Goal: Information Seeking & Learning: Learn about a topic

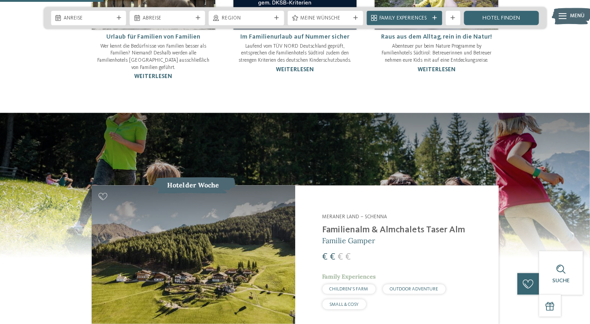
scroll to position [719, 0]
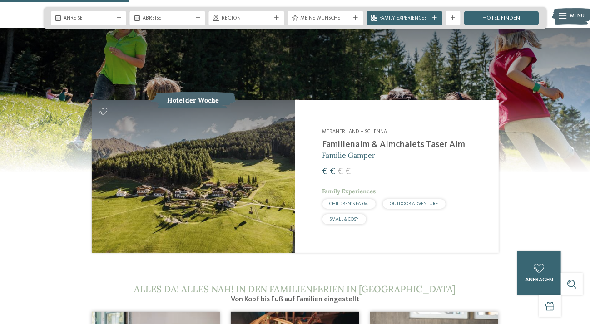
click at [379, 139] on h2 "Familienalm & Almchalets Taser Alm" at bounding box center [405, 144] width 167 height 11
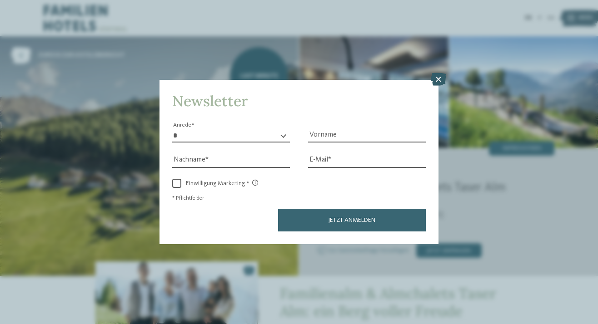
click at [440, 81] on icon at bounding box center [438, 79] width 15 height 13
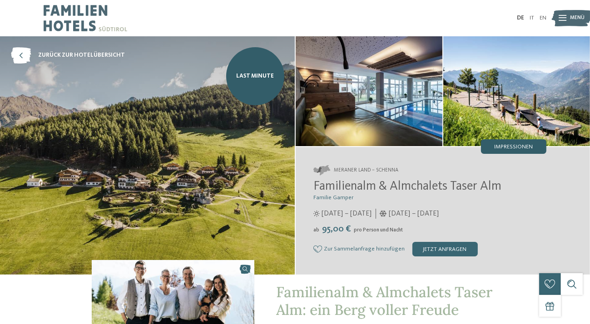
click at [510, 148] on span "Impressionen" at bounding box center [514, 147] width 39 height 6
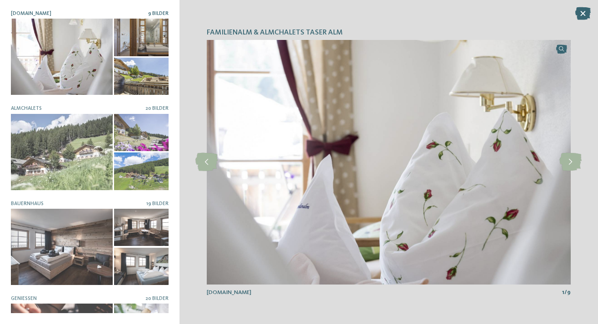
click at [151, 35] on div at bounding box center [141, 37] width 54 height 37
click at [71, 59] on div at bounding box center [62, 57] width 102 height 76
click at [571, 164] on icon at bounding box center [570, 162] width 22 height 18
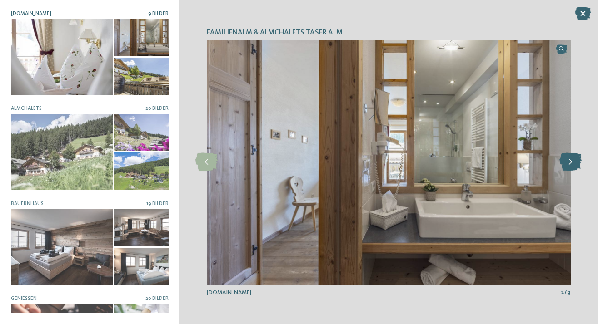
click at [571, 163] on icon at bounding box center [570, 162] width 22 height 18
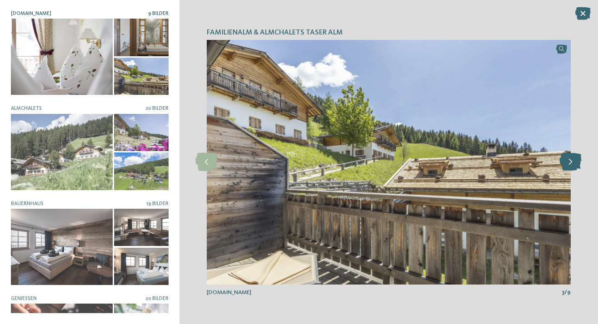
click at [571, 163] on icon at bounding box center [570, 162] width 22 height 18
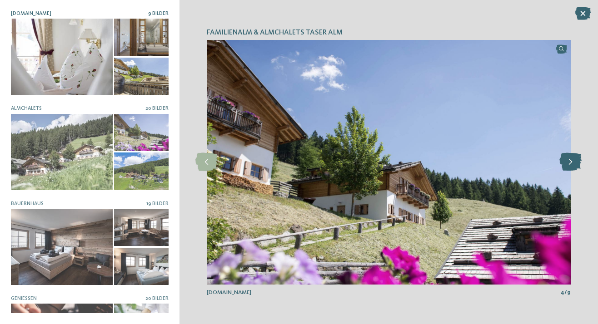
click at [571, 163] on icon at bounding box center [570, 162] width 22 height 18
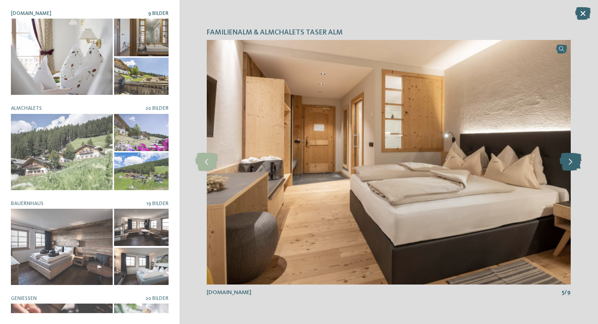
click at [571, 163] on icon at bounding box center [570, 162] width 22 height 18
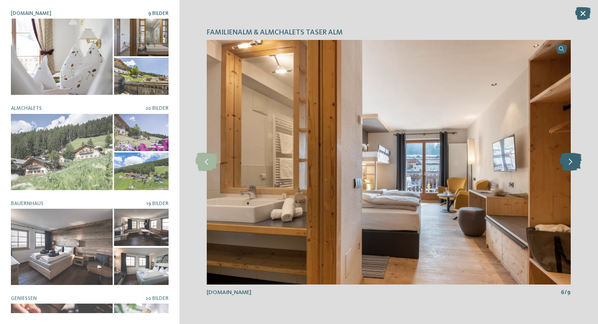
click at [571, 163] on icon at bounding box center [570, 162] width 22 height 18
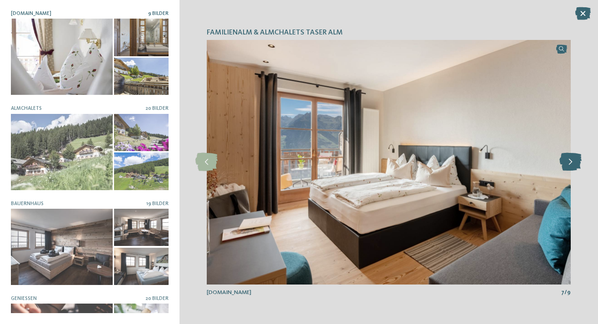
click at [571, 163] on icon at bounding box center [570, 162] width 22 height 18
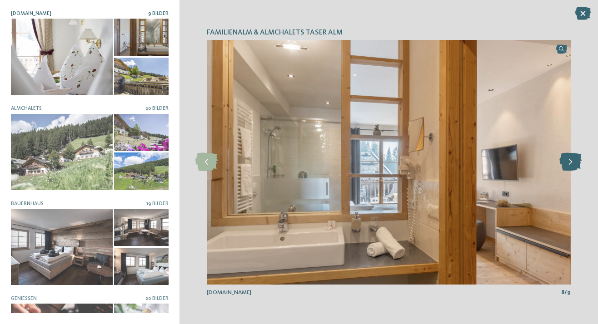
click at [571, 163] on icon at bounding box center [570, 162] width 22 height 18
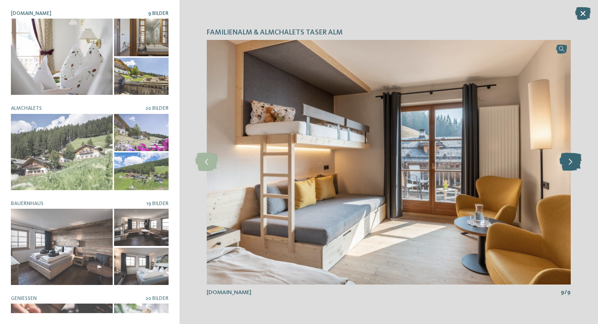
click at [571, 163] on icon at bounding box center [570, 162] width 22 height 18
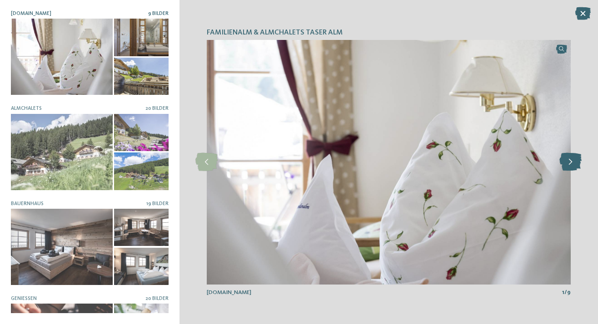
click at [571, 163] on icon at bounding box center [570, 162] width 22 height 18
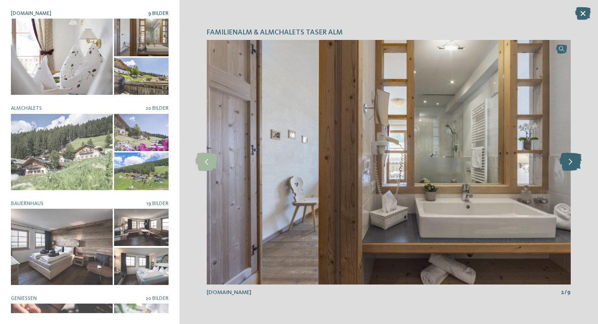
click at [571, 163] on icon at bounding box center [570, 162] width 22 height 18
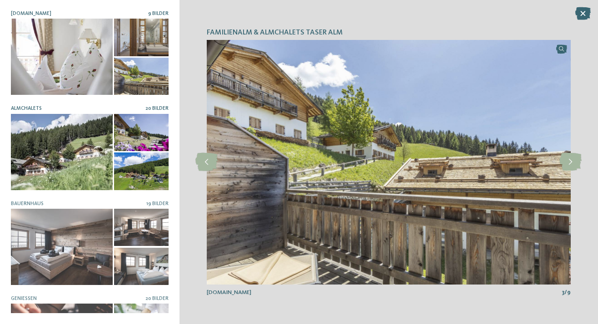
click at [57, 170] on div at bounding box center [62, 152] width 102 height 76
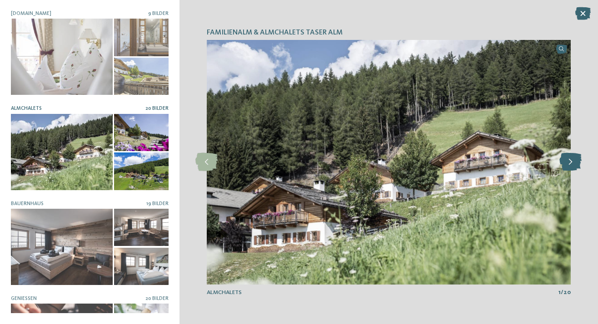
click at [567, 167] on icon at bounding box center [570, 162] width 22 height 18
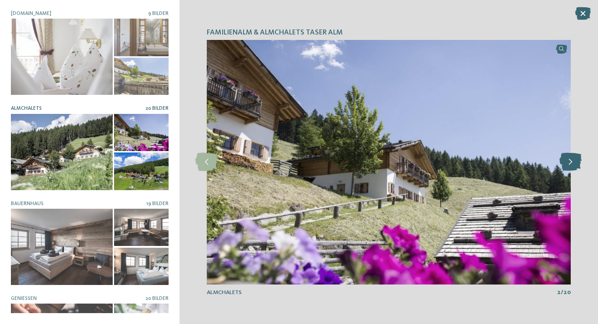
click at [572, 168] on icon at bounding box center [570, 162] width 22 height 18
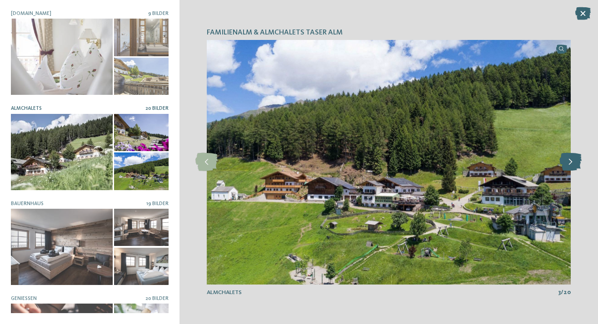
click at [574, 168] on icon at bounding box center [570, 162] width 22 height 18
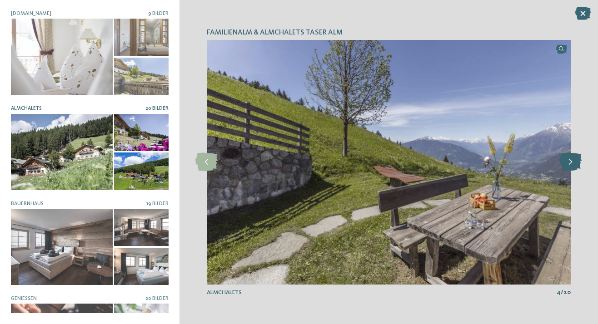
click at [574, 157] on icon at bounding box center [570, 162] width 22 height 18
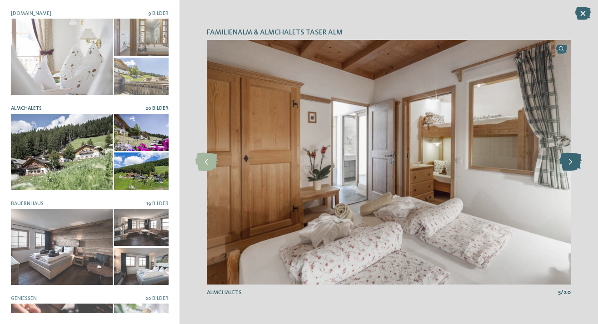
click at [574, 157] on icon at bounding box center [570, 162] width 22 height 18
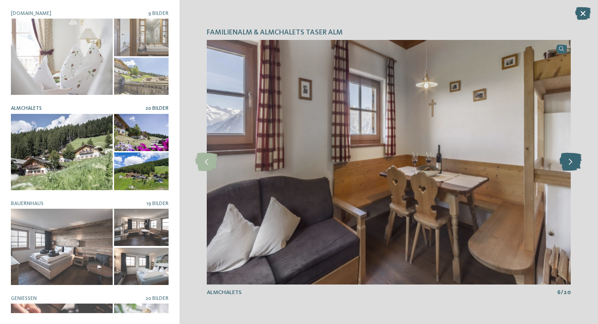
click at [574, 157] on icon at bounding box center [570, 162] width 22 height 18
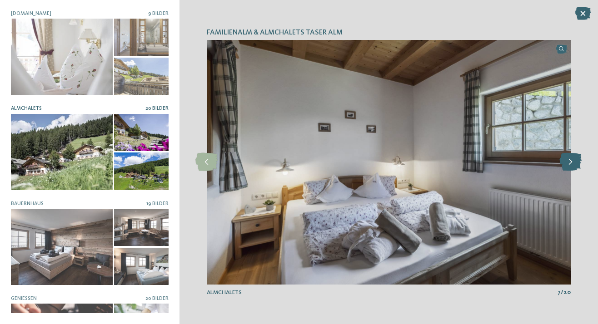
click at [574, 157] on icon at bounding box center [570, 162] width 22 height 18
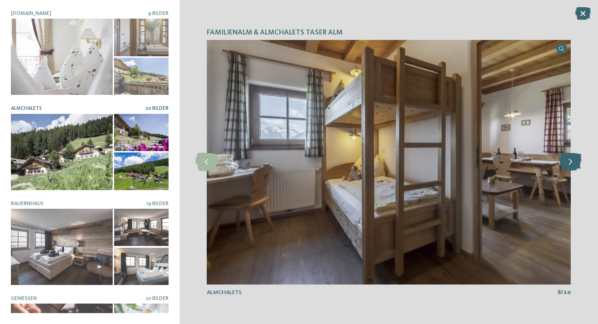
click at [574, 157] on icon at bounding box center [570, 162] width 22 height 18
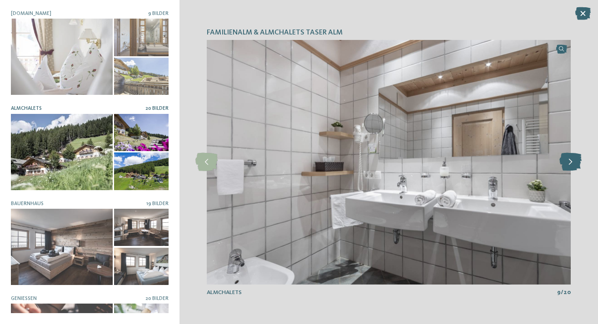
click at [574, 157] on icon at bounding box center [570, 162] width 22 height 18
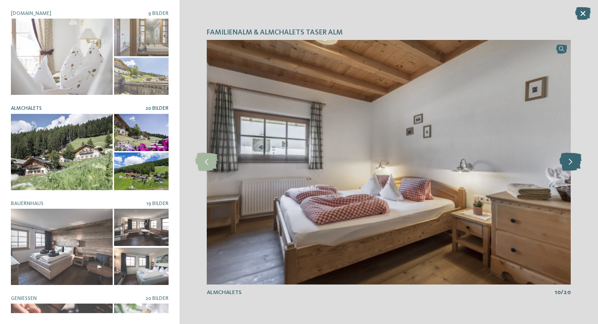
click at [571, 161] on icon at bounding box center [570, 162] width 22 height 18
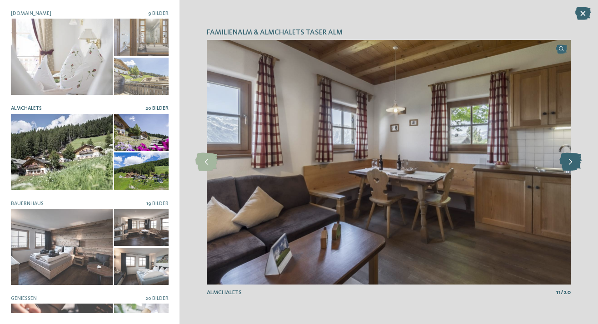
click at [571, 161] on icon at bounding box center [570, 162] width 22 height 18
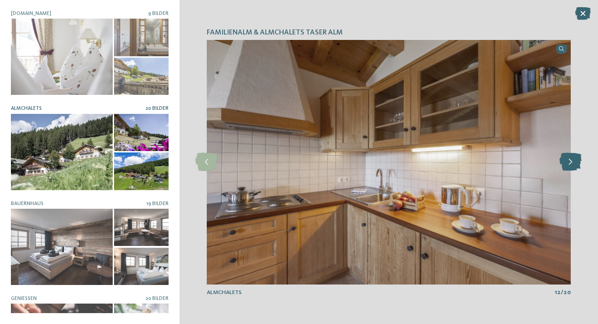
click at [571, 161] on icon at bounding box center [570, 162] width 22 height 18
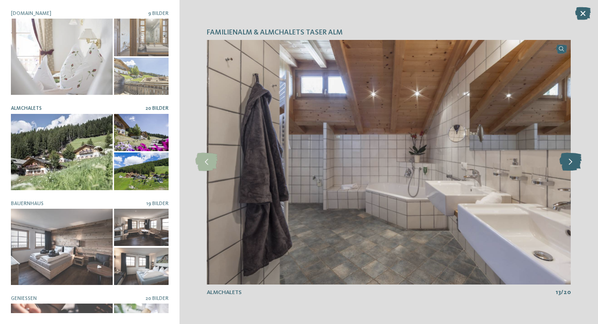
click at [571, 161] on icon at bounding box center [570, 162] width 22 height 18
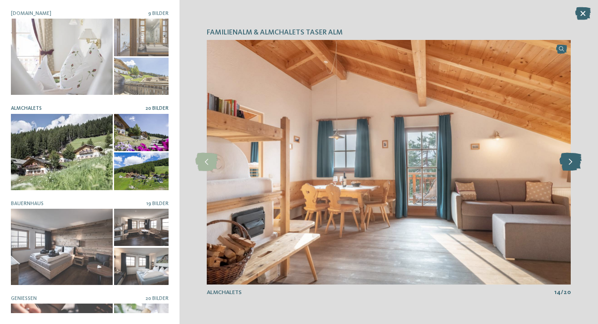
click at [571, 161] on icon at bounding box center [570, 162] width 22 height 18
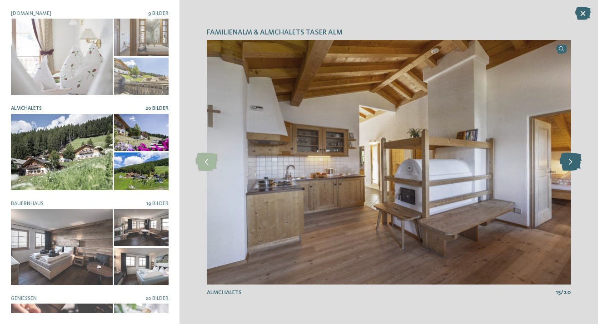
click at [571, 161] on icon at bounding box center [570, 162] width 22 height 18
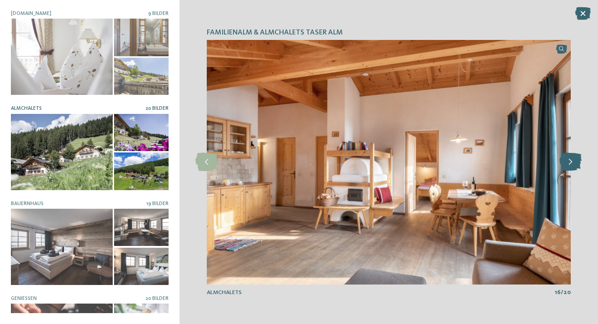
click at [571, 161] on icon at bounding box center [570, 162] width 22 height 18
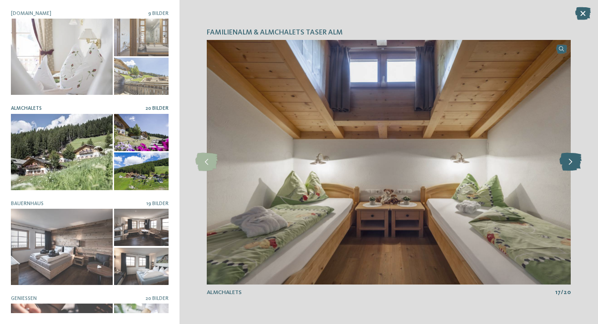
click at [571, 161] on icon at bounding box center [570, 162] width 22 height 18
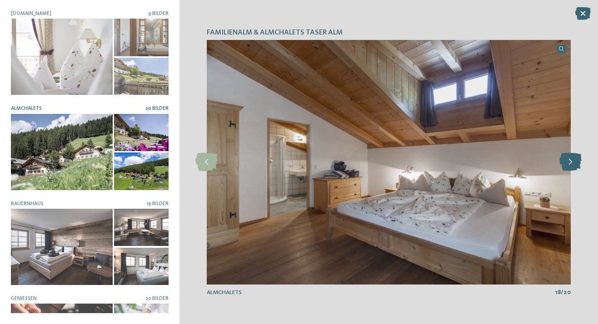
click at [571, 161] on icon at bounding box center [570, 162] width 22 height 18
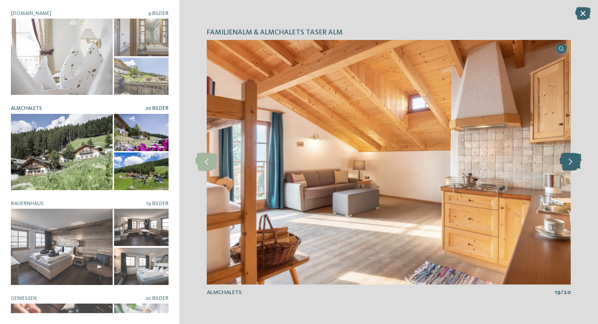
click at [571, 161] on icon at bounding box center [570, 162] width 22 height 18
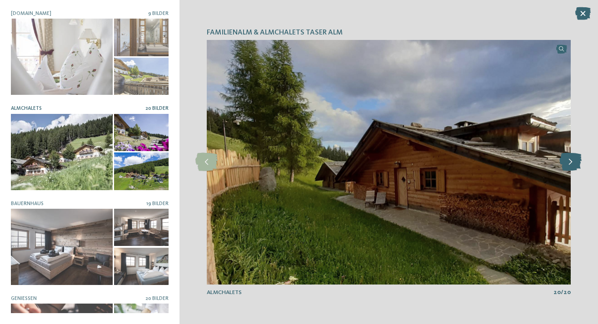
click at [571, 161] on icon at bounding box center [570, 162] width 22 height 18
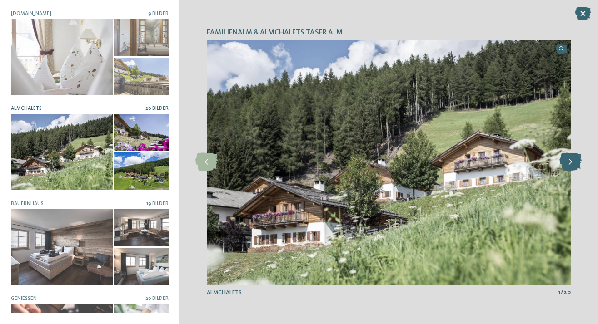
click at [571, 161] on icon at bounding box center [570, 162] width 22 height 18
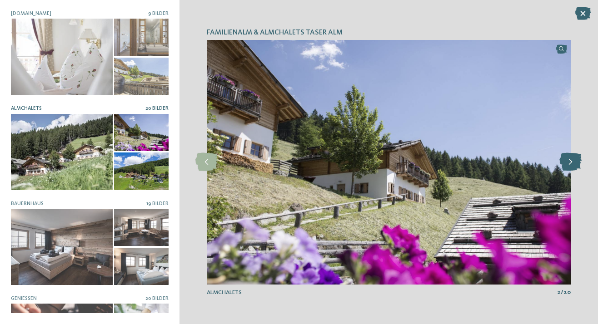
click at [571, 161] on icon at bounding box center [570, 162] width 22 height 18
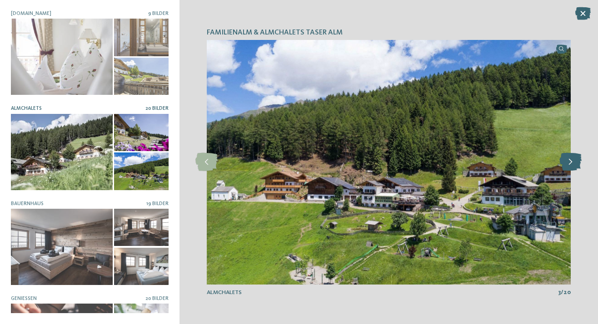
click at [572, 160] on icon at bounding box center [570, 162] width 22 height 18
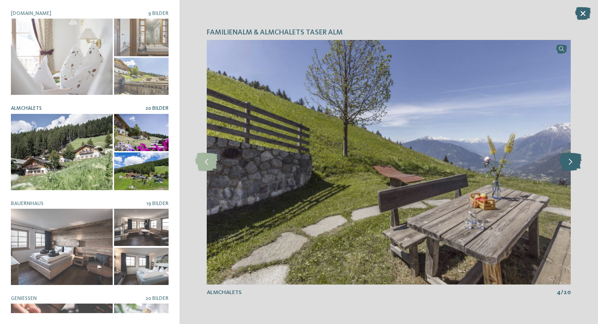
click at [572, 160] on icon at bounding box center [570, 162] width 22 height 18
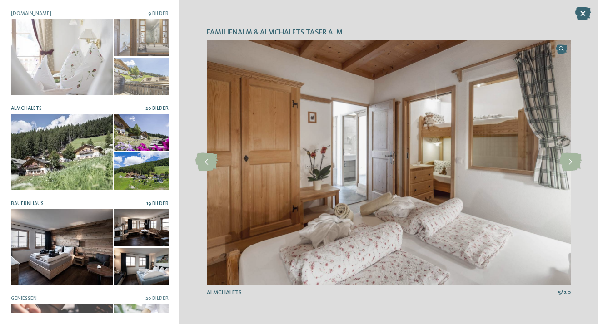
click at [27, 255] on div at bounding box center [62, 247] width 102 height 76
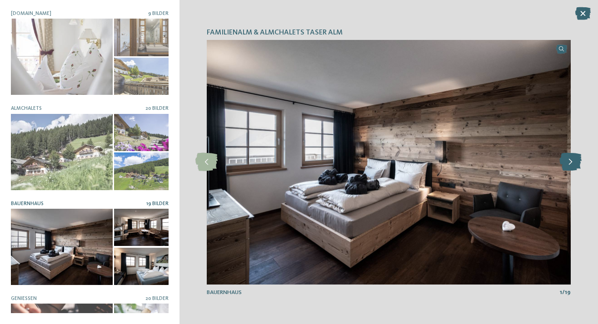
click at [568, 171] on icon at bounding box center [570, 162] width 22 height 18
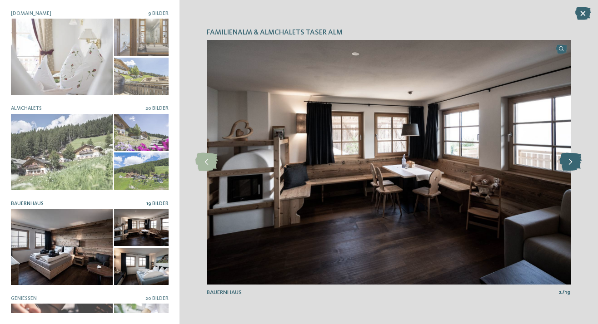
click at [567, 171] on icon at bounding box center [570, 162] width 22 height 18
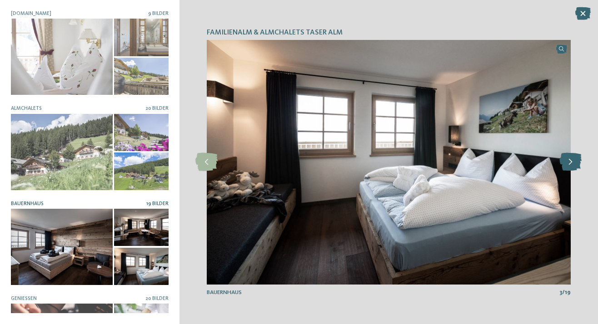
click at [567, 171] on icon at bounding box center [570, 162] width 22 height 18
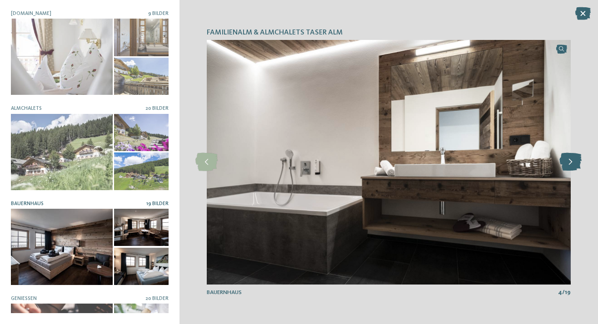
click at [565, 170] on icon at bounding box center [570, 162] width 22 height 18
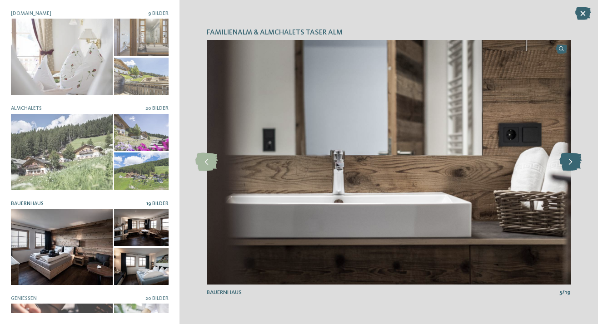
click at [564, 167] on icon at bounding box center [570, 162] width 22 height 18
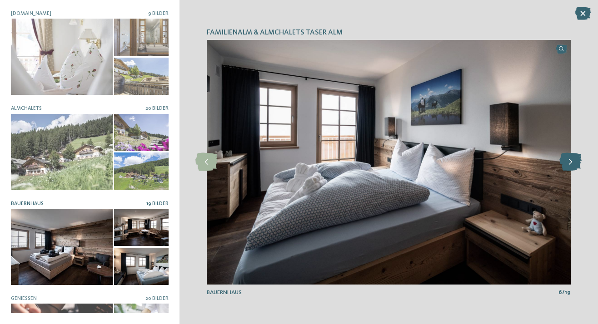
click at [563, 165] on icon at bounding box center [570, 162] width 22 height 18
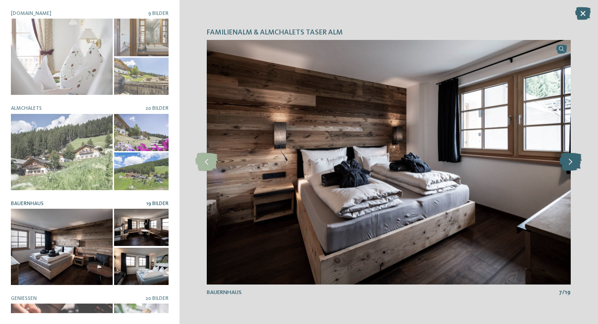
click at [563, 164] on icon at bounding box center [570, 162] width 22 height 18
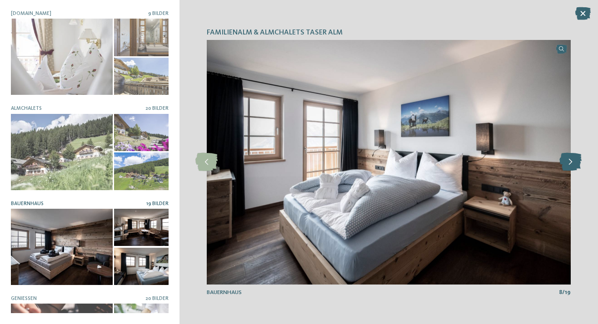
click at [575, 159] on icon at bounding box center [570, 162] width 22 height 18
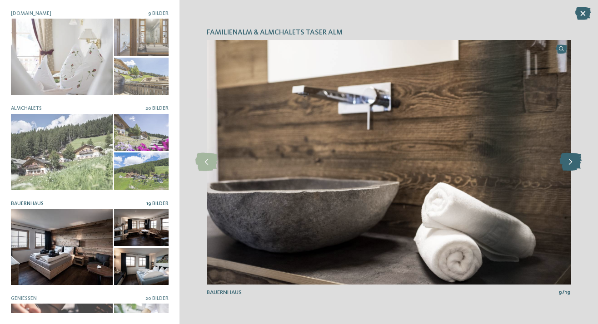
click at [575, 159] on icon at bounding box center [570, 162] width 22 height 18
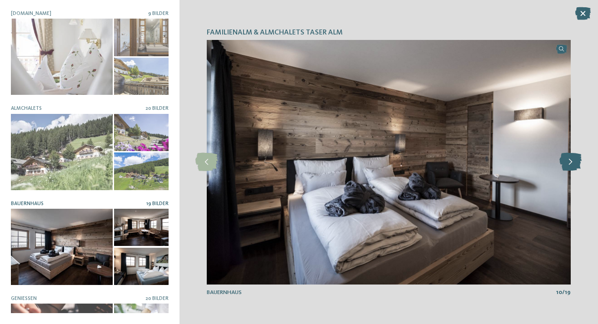
click at [575, 159] on icon at bounding box center [570, 162] width 22 height 18
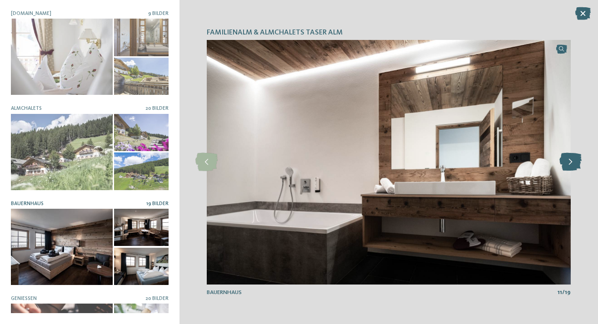
click at [571, 160] on icon at bounding box center [570, 162] width 22 height 18
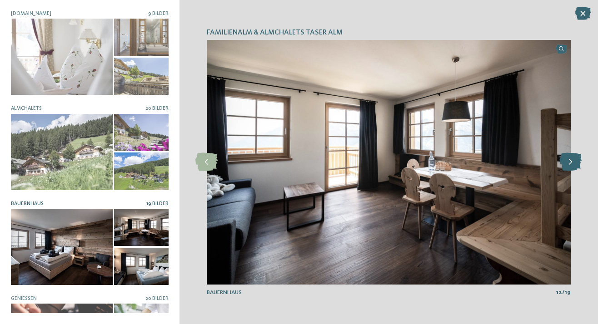
click at [568, 166] on icon at bounding box center [570, 162] width 22 height 18
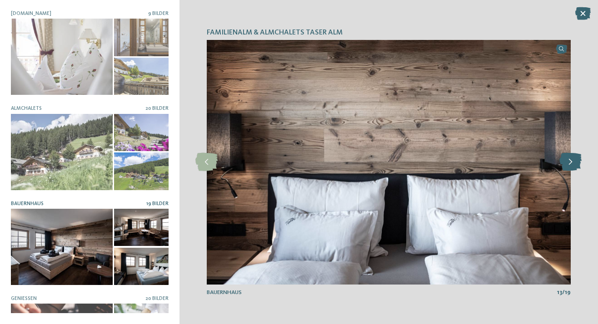
click at [568, 166] on icon at bounding box center [570, 162] width 22 height 18
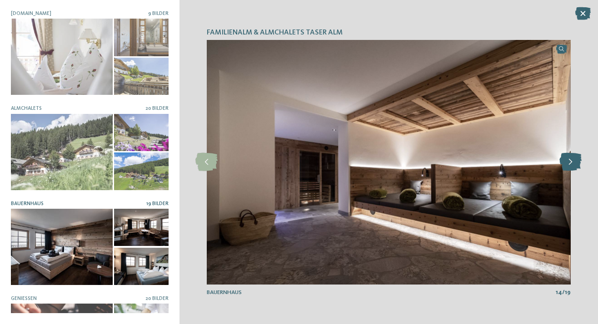
click at [568, 161] on icon at bounding box center [570, 162] width 22 height 18
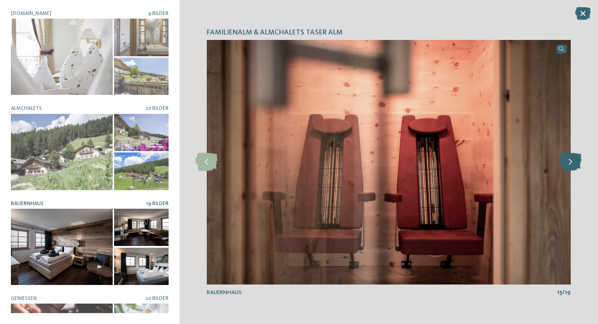
click at [568, 161] on icon at bounding box center [570, 162] width 22 height 18
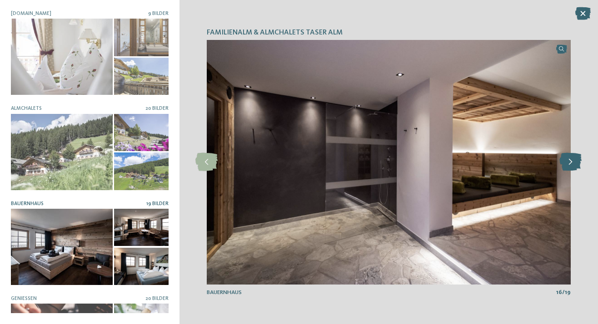
click at [567, 159] on icon at bounding box center [570, 162] width 22 height 18
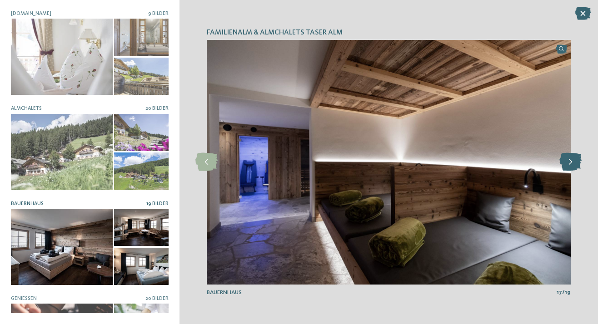
click at [566, 159] on icon at bounding box center [570, 162] width 22 height 18
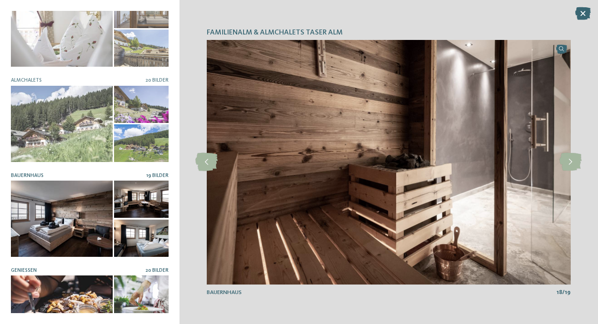
scroll to position [87, 0]
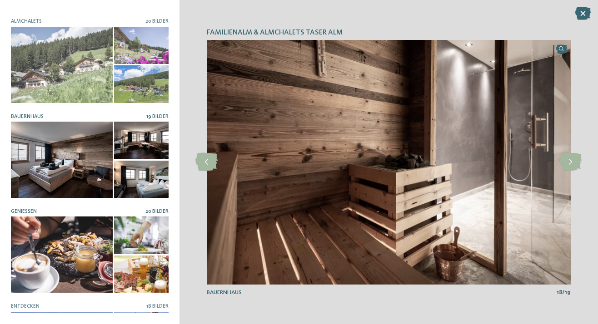
click at [66, 265] on div at bounding box center [62, 255] width 102 height 76
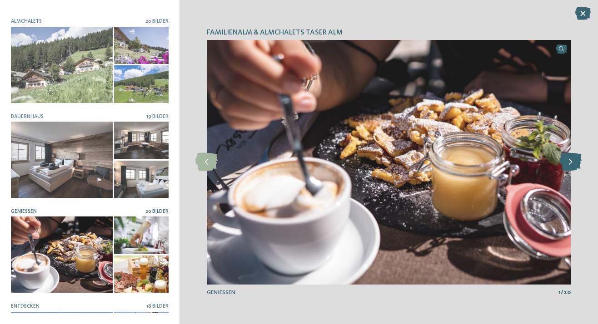
click at [570, 164] on icon at bounding box center [570, 162] width 22 height 18
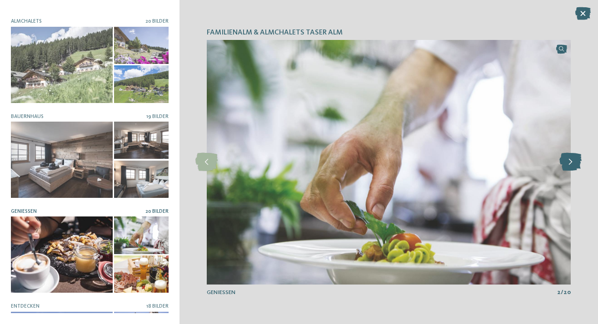
click at [570, 165] on icon at bounding box center [570, 162] width 22 height 18
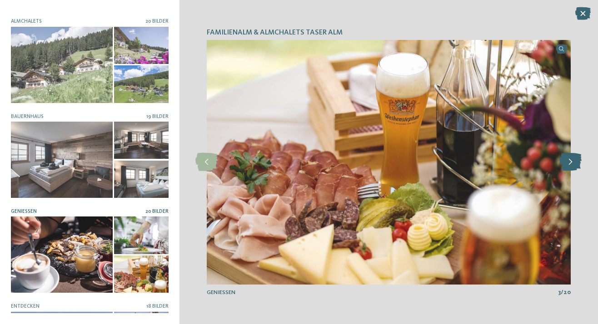
click at [570, 166] on icon at bounding box center [570, 162] width 22 height 18
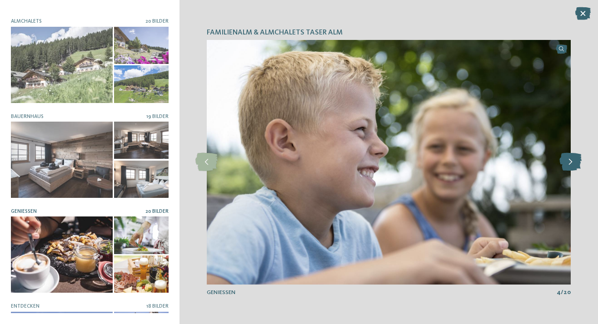
click at [570, 166] on icon at bounding box center [570, 162] width 22 height 18
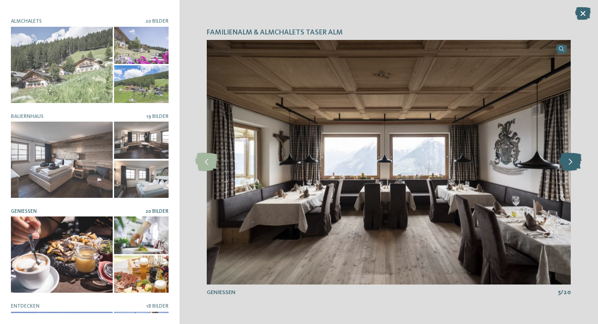
click at [570, 166] on icon at bounding box center [570, 162] width 22 height 18
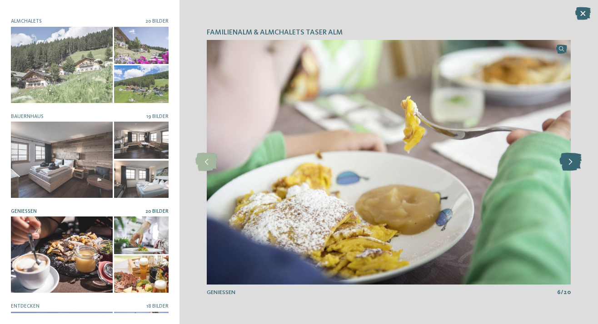
click at [568, 166] on icon at bounding box center [570, 162] width 22 height 18
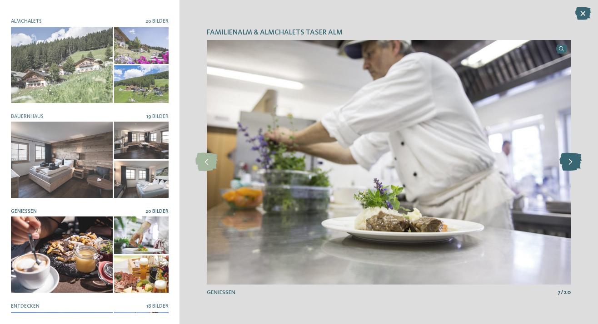
click at [568, 166] on icon at bounding box center [570, 162] width 22 height 18
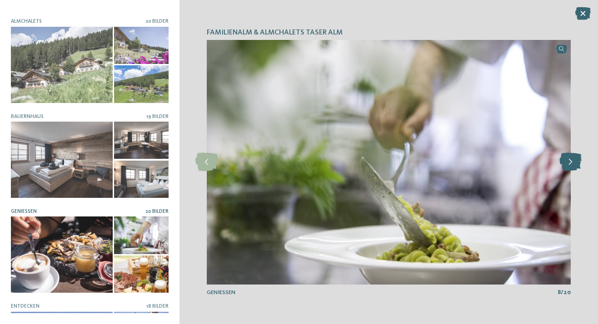
click at [568, 167] on icon at bounding box center [570, 162] width 22 height 18
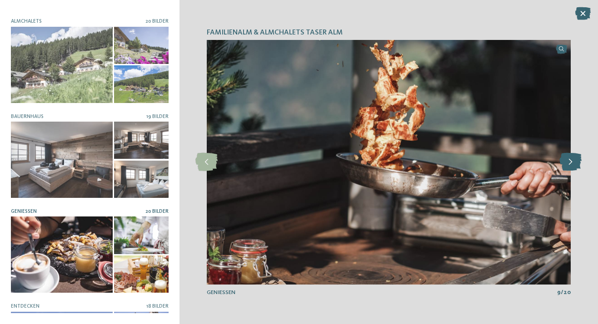
click at [568, 167] on icon at bounding box center [570, 162] width 22 height 18
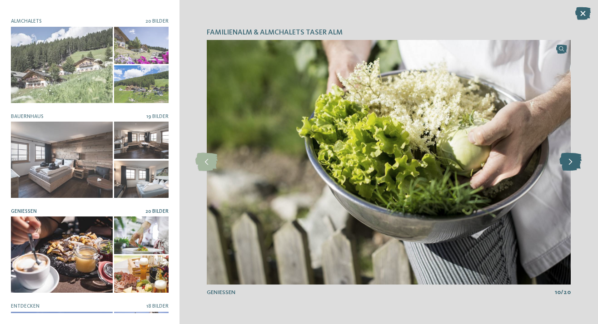
click at [570, 163] on icon at bounding box center [570, 162] width 22 height 18
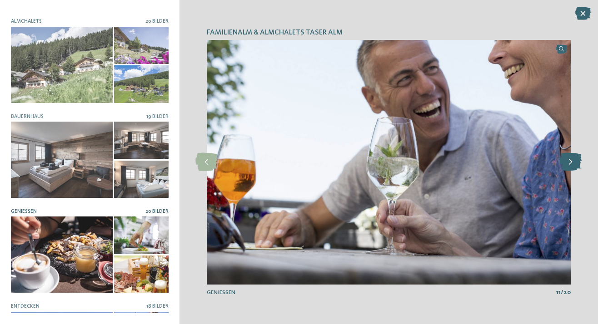
click at [570, 163] on icon at bounding box center [570, 162] width 22 height 18
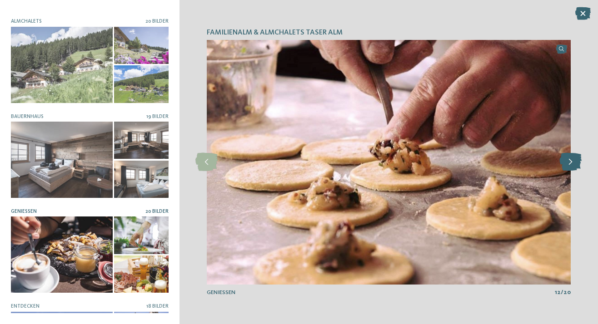
click at [570, 163] on icon at bounding box center [570, 162] width 22 height 18
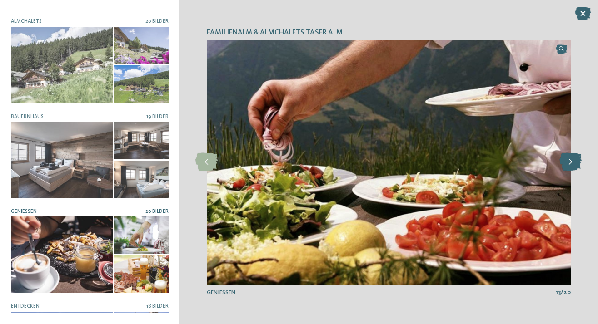
click at [570, 163] on icon at bounding box center [570, 162] width 22 height 18
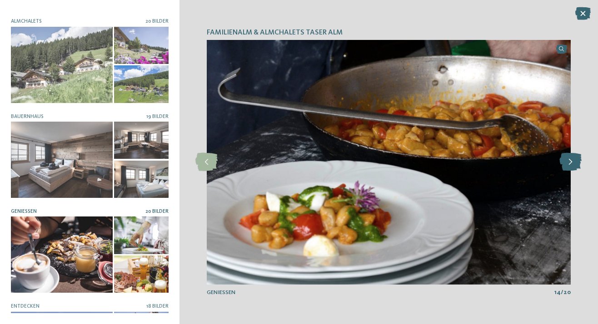
click at [570, 163] on icon at bounding box center [570, 162] width 22 height 18
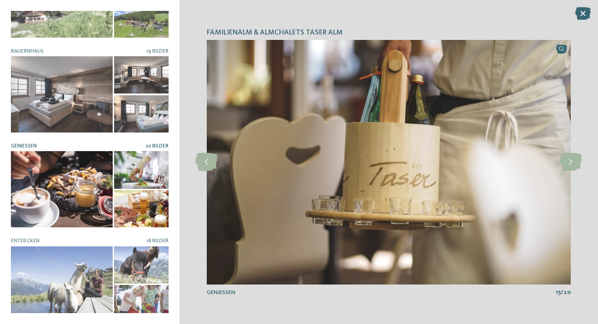
scroll to position [218, 0]
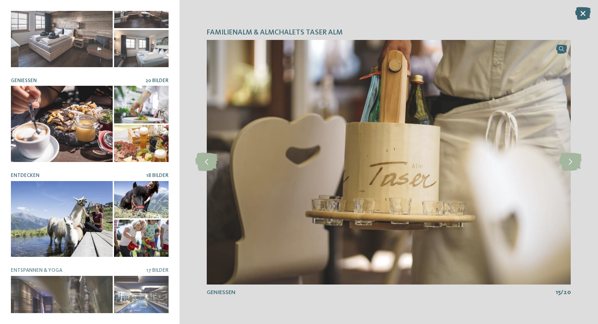
click at [66, 201] on div at bounding box center [62, 219] width 102 height 76
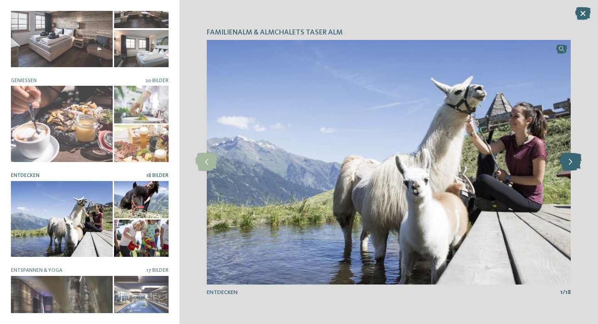
click at [571, 168] on icon at bounding box center [570, 162] width 22 height 18
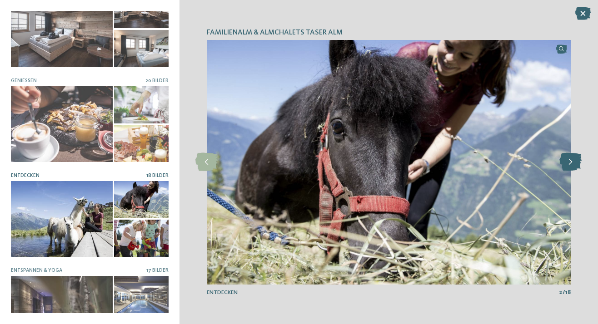
click at [571, 168] on icon at bounding box center [570, 162] width 22 height 18
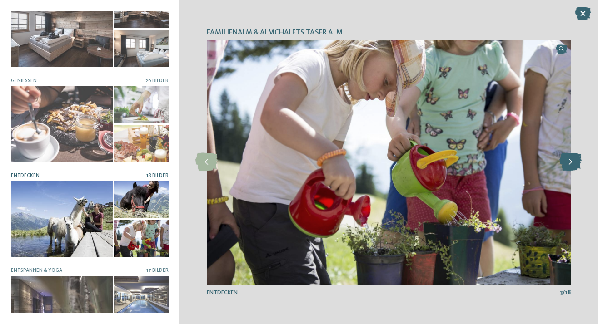
click at [571, 168] on icon at bounding box center [570, 162] width 22 height 18
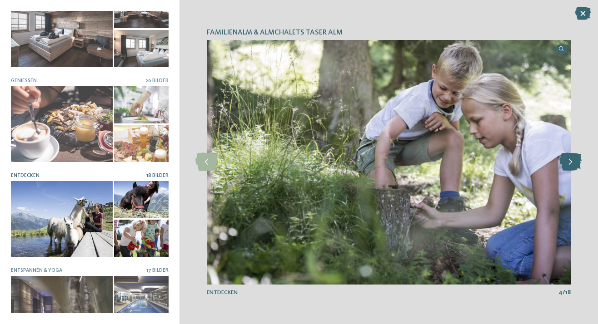
click at [571, 168] on icon at bounding box center [570, 162] width 22 height 18
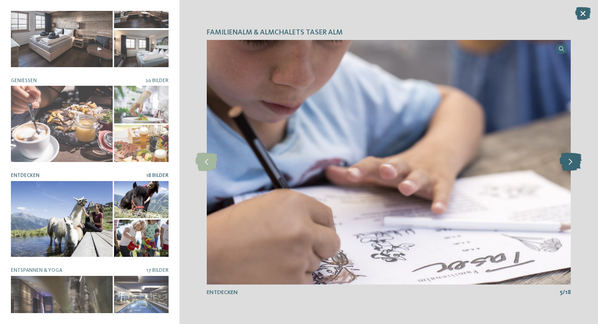
click at [566, 166] on icon at bounding box center [570, 162] width 22 height 18
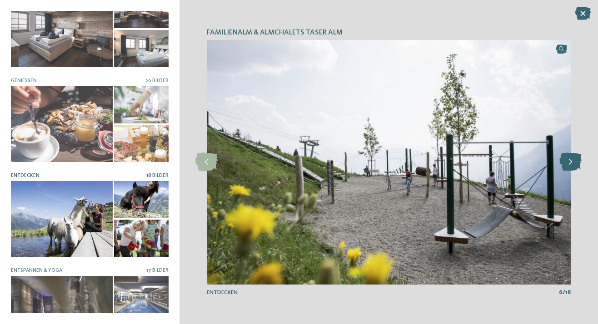
click at [576, 161] on icon at bounding box center [570, 162] width 22 height 18
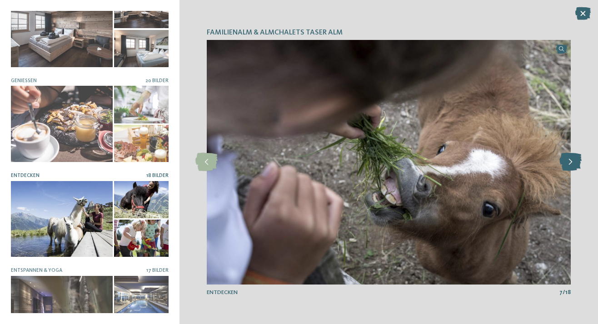
click at [576, 162] on icon at bounding box center [570, 162] width 22 height 18
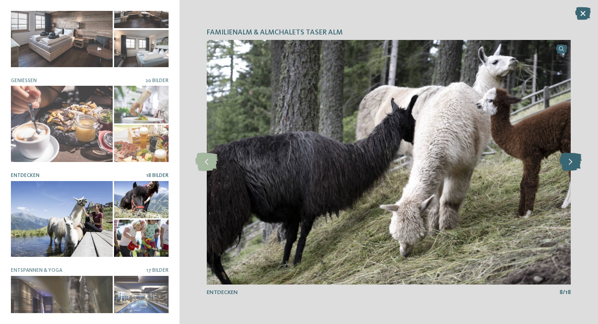
click at [576, 162] on icon at bounding box center [570, 162] width 22 height 18
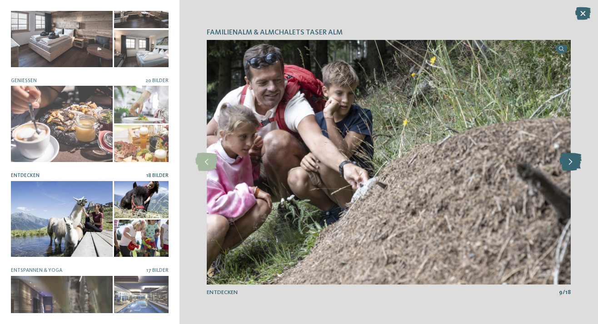
click at [575, 161] on icon at bounding box center [570, 162] width 22 height 18
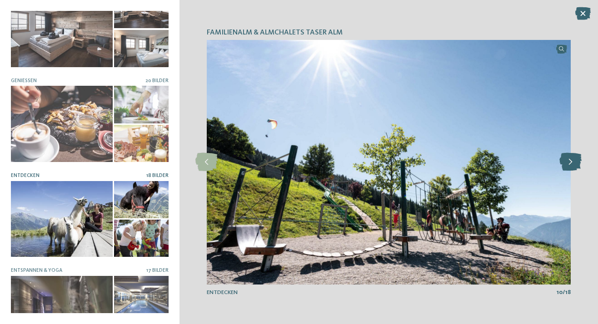
click at [575, 161] on icon at bounding box center [570, 162] width 22 height 18
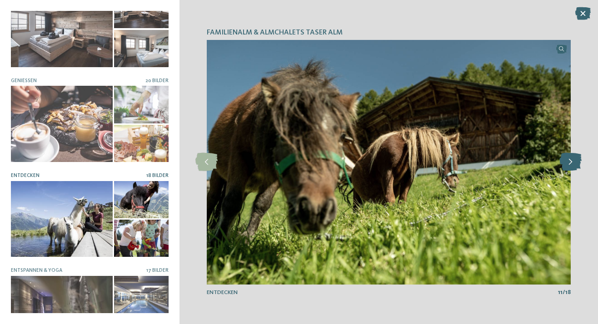
click at [575, 161] on icon at bounding box center [570, 162] width 22 height 18
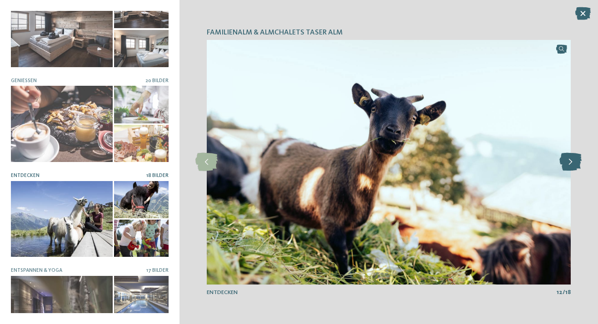
click at [575, 161] on icon at bounding box center [570, 162] width 22 height 18
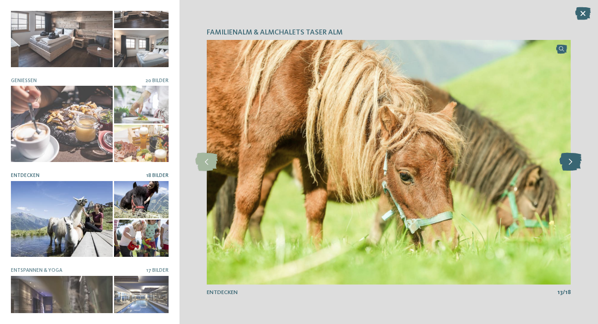
click at [575, 161] on icon at bounding box center [570, 162] width 22 height 18
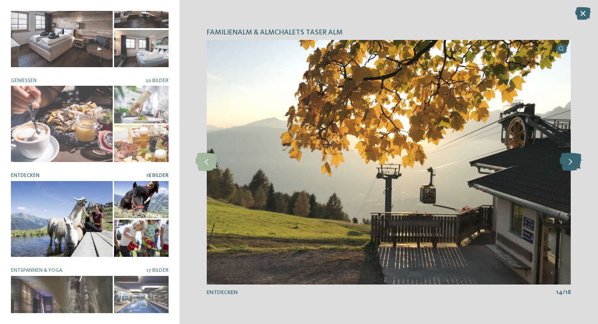
click at [575, 161] on icon at bounding box center [570, 162] width 22 height 18
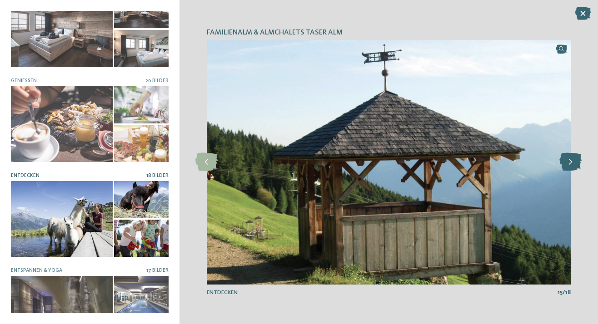
click at [575, 161] on icon at bounding box center [570, 162] width 22 height 18
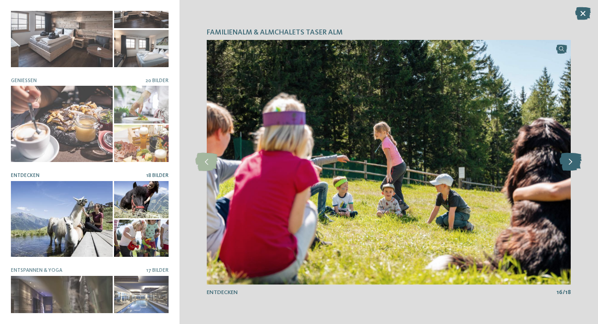
click at [575, 161] on icon at bounding box center [570, 162] width 22 height 18
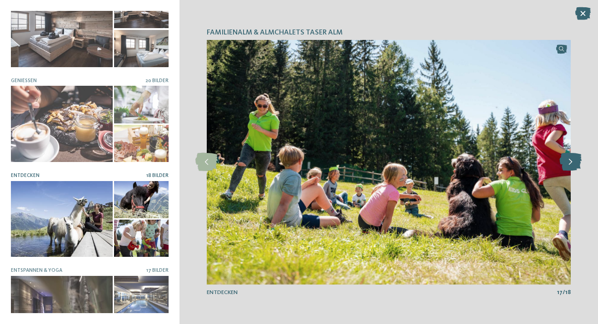
click at [575, 161] on icon at bounding box center [570, 162] width 22 height 18
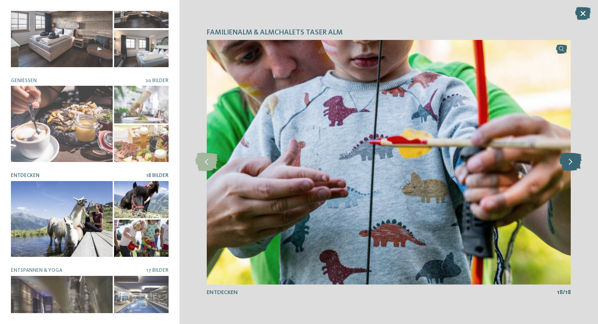
click at [575, 161] on icon at bounding box center [570, 162] width 22 height 18
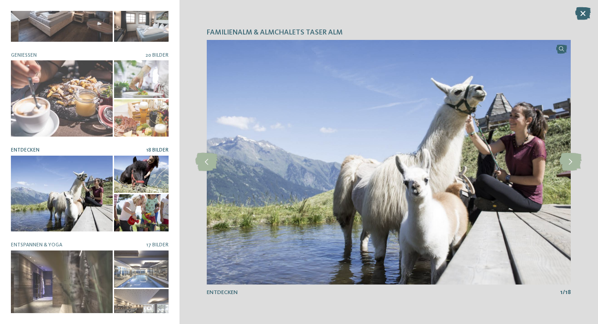
scroll to position [247, 0]
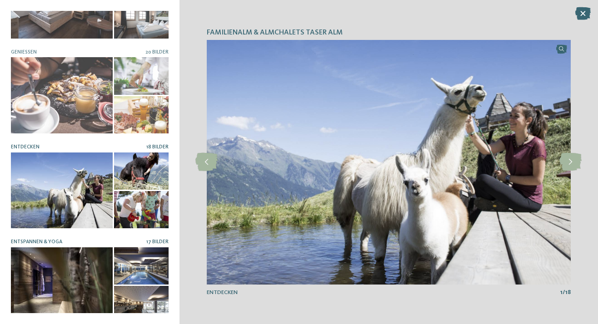
click at [69, 268] on div at bounding box center [62, 286] width 102 height 76
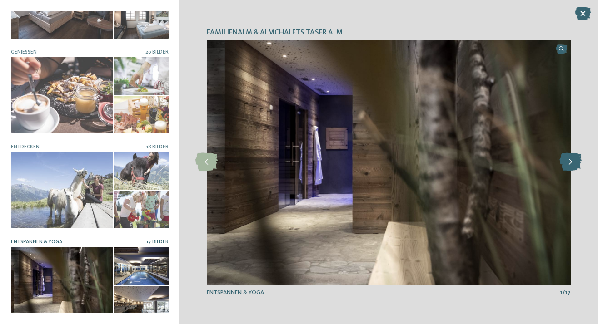
click at [570, 166] on icon at bounding box center [570, 162] width 22 height 18
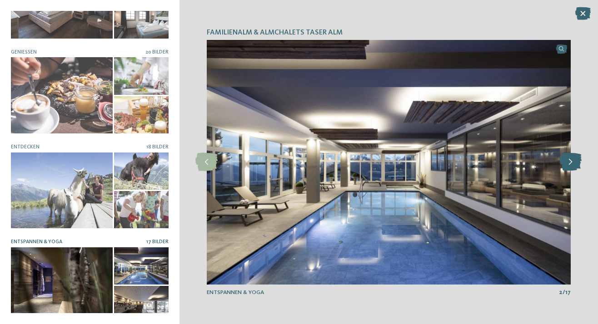
click at [570, 166] on icon at bounding box center [570, 162] width 22 height 18
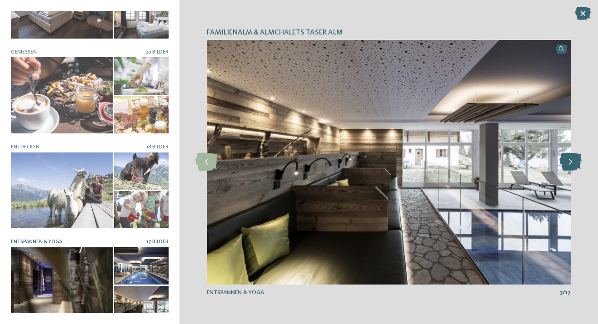
click at [570, 166] on icon at bounding box center [570, 162] width 22 height 18
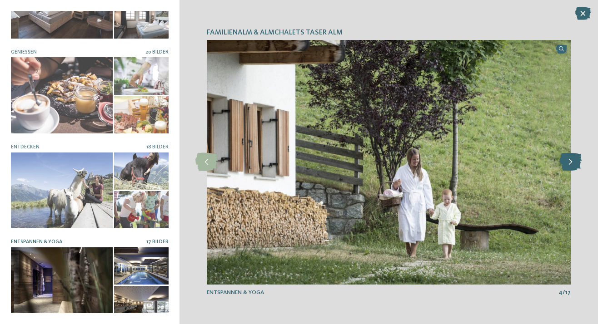
click at [570, 166] on icon at bounding box center [570, 162] width 22 height 18
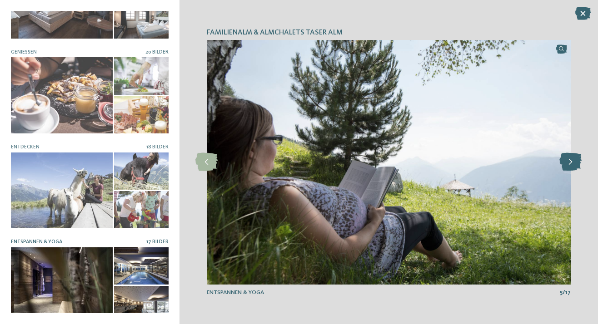
click at [565, 161] on icon at bounding box center [570, 162] width 22 height 18
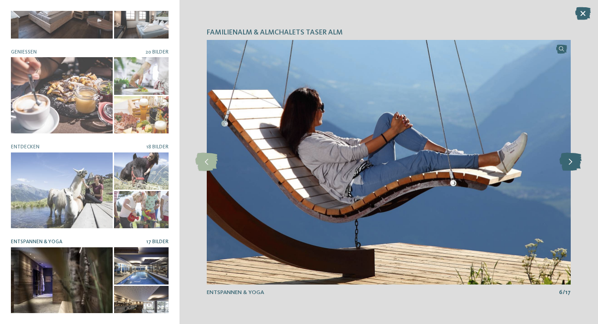
click at [563, 158] on icon at bounding box center [570, 162] width 22 height 18
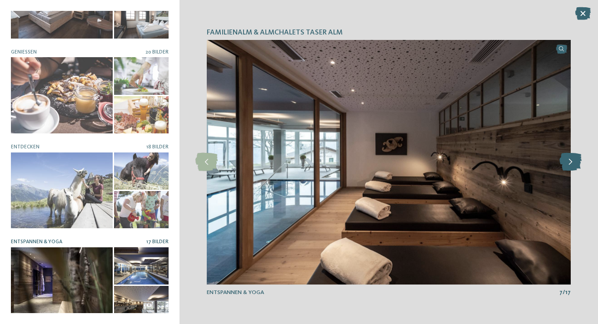
click at [563, 158] on icon at bounding box center [570, 162] width 22 height 18
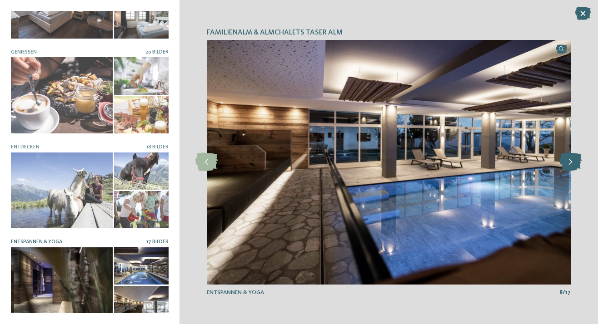
click at [563, 158] on icon at bounding box center [570, 162] width 22 height 18
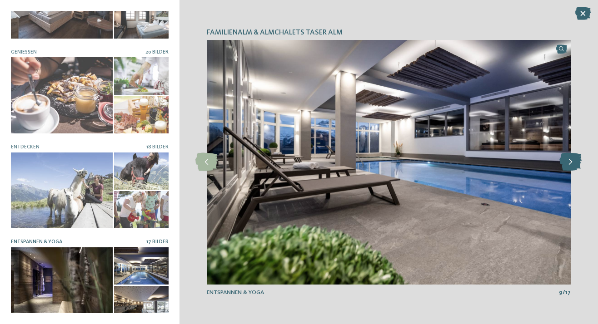
click at [563, 158] on icon at bounding box center [570, 162] width 22 height 18
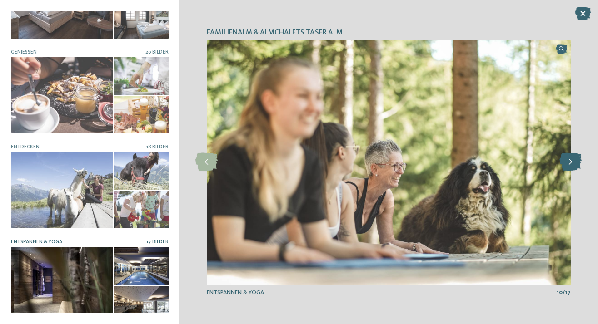
click at [562, 157] on icon at bounding box center [570, 162] width 22 height 18
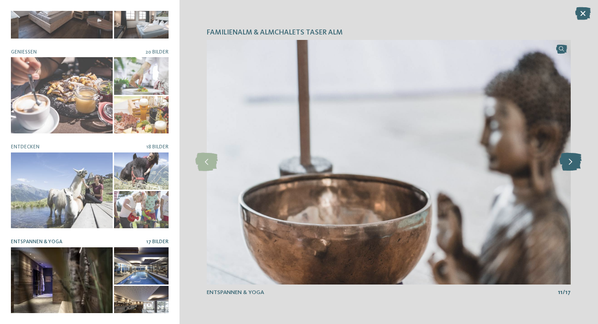
click at [562, 157] on icon at bounding box center [570, 162] width 22 height 18
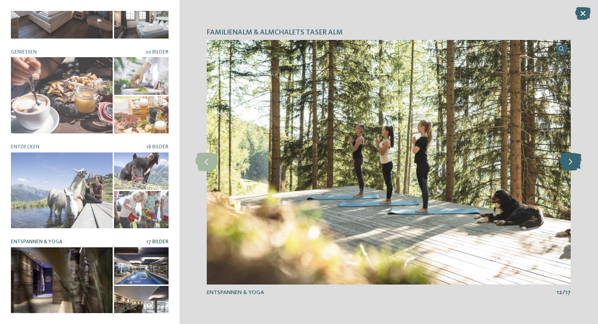
click at [562, 157] on icon at bounding box center [570, 162] width 22 height 18
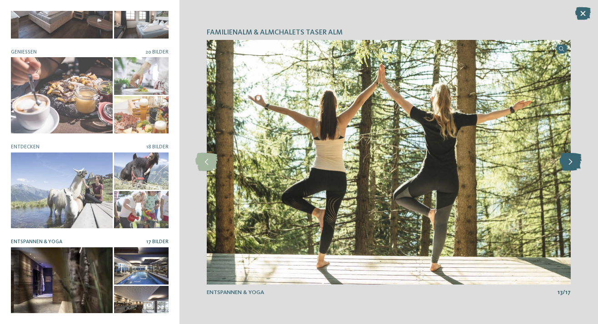
click at [562, 157] on icon at bounding box center [570, 162] width 22 height 18
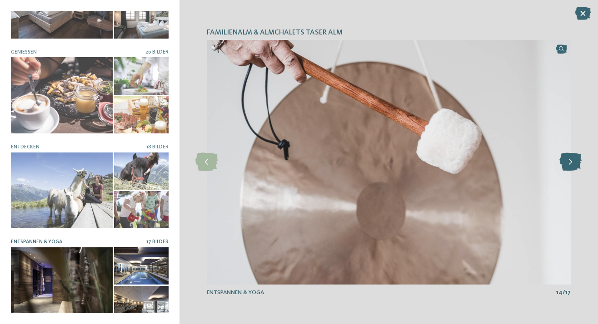
click at [562, 157] on icon at bounding box center [570, 162] width 22 height 18
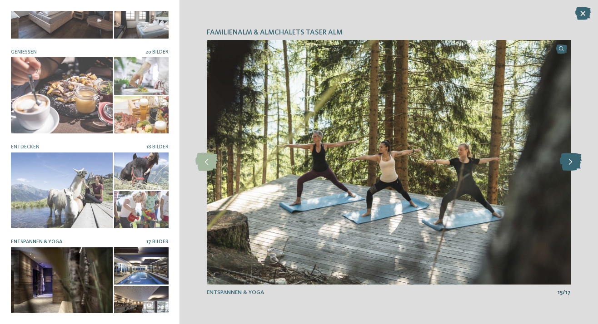
click at [562, 157] on icon at bounding box center [570, 162] width 22 height 18
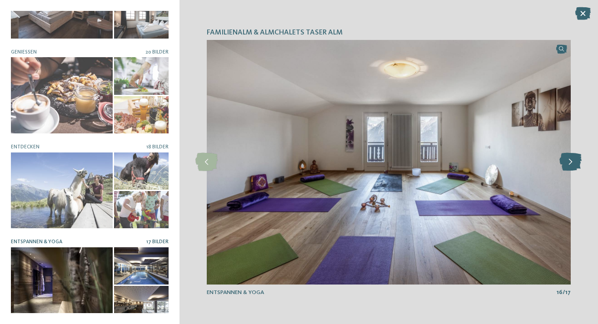
click at [562, 155] on icon at bounding box center [570, 162] width 22 height 18
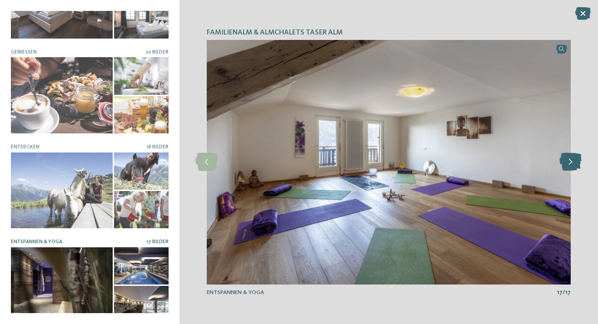
click at [562, 154] on icon at bounding box center [570, 162] width 22 height 18
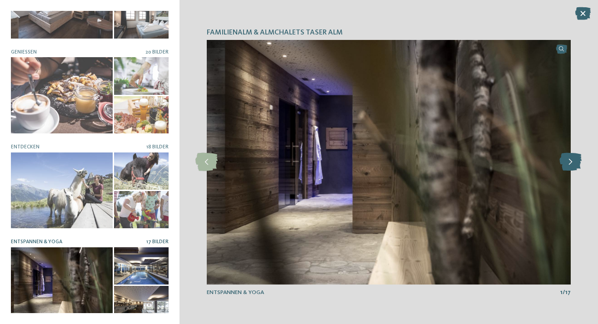
click at [561, 154] on icon at bounding box center [570, 162] width 22 height 18
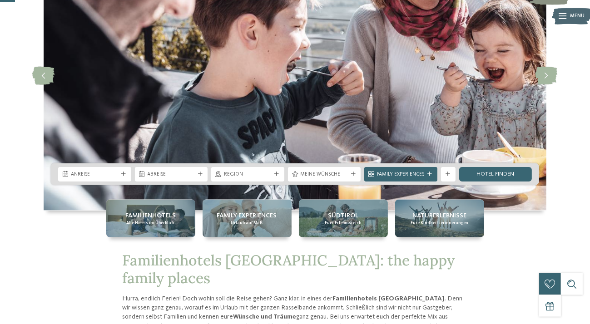
scroll to position [96, 0]
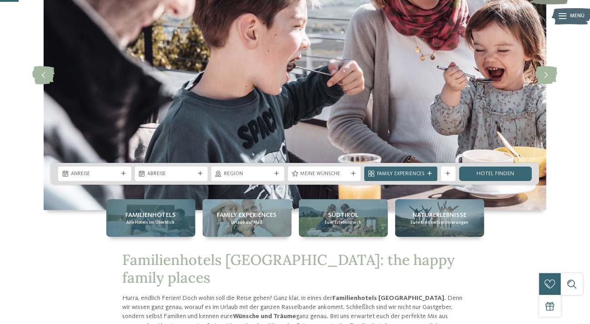
click at [154, 221] on span "Alle Hotels im Überblick" at bounding box center [151, 223] width 48 height 6
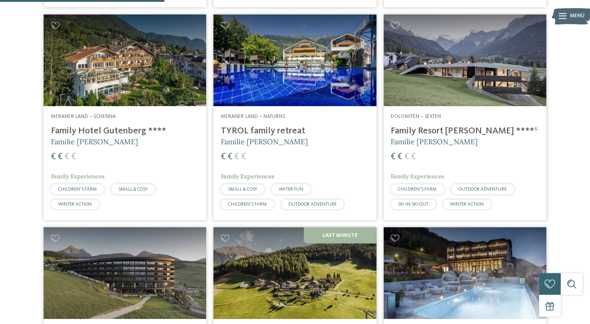
scroll to position [671, 0]
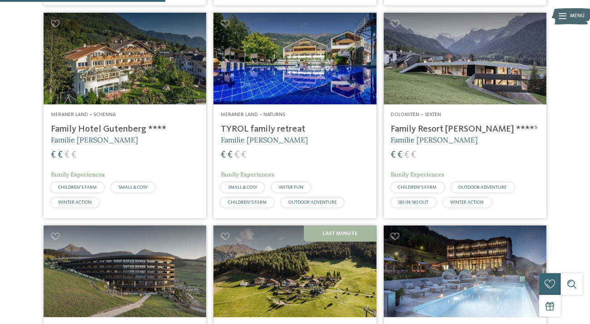
click at [417, 135] on h4 "Family Resort Rainer ****ˢ" at bounding box center [465, 129] width 148 height 11
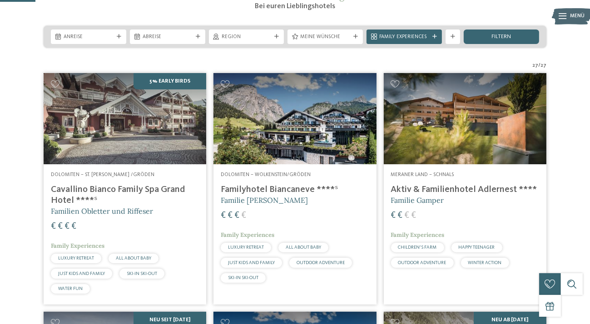
scroll to position [0, 0]
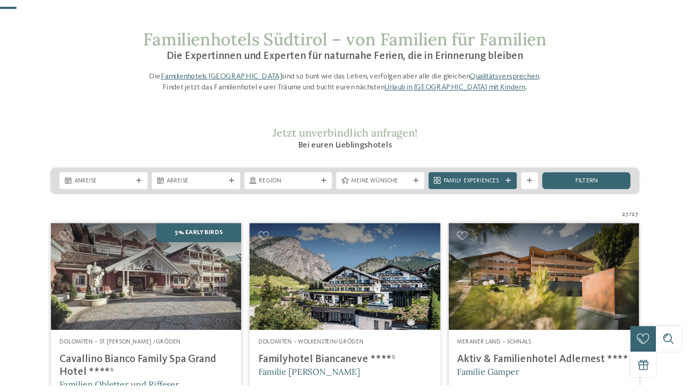
scroll to position [144, 0]
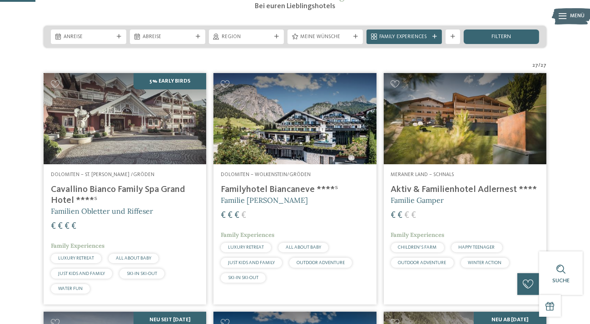
click at [424, 195] on h4 "Aktiv & Familienhotel Adlernest ****" at bounding box center [465, 189] width 148 height 11
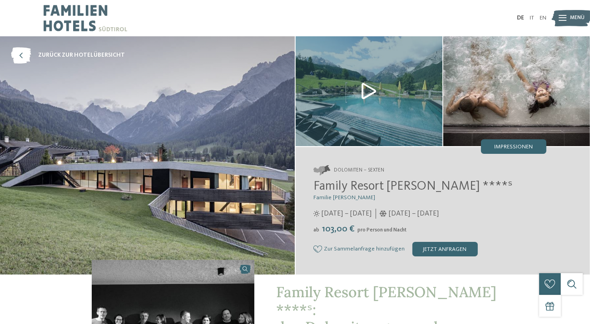
click at [367, 90] on img at bounding box center [369, 91] width 147 height 110
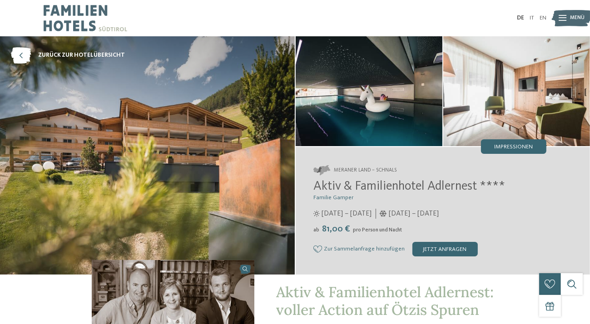
click at [356, 112] on img at bounding box center [369, 91] width 147 height 110
